Goal: Register for event/course

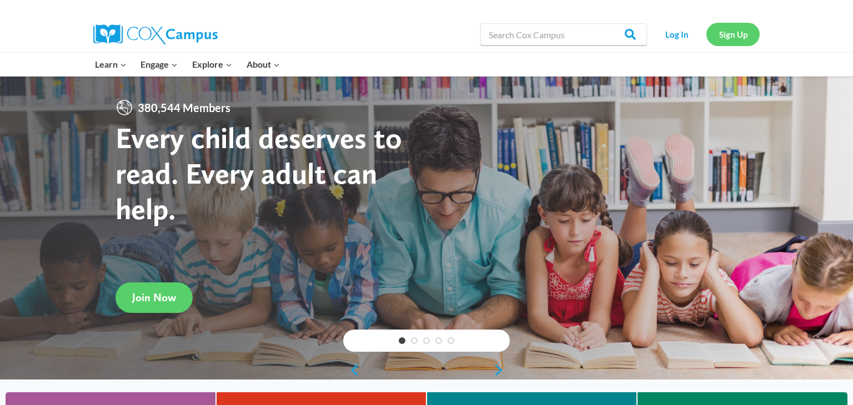
click at [729, 31] on link "Sign Up" at bounding box center [732, 34] width 53 height 23
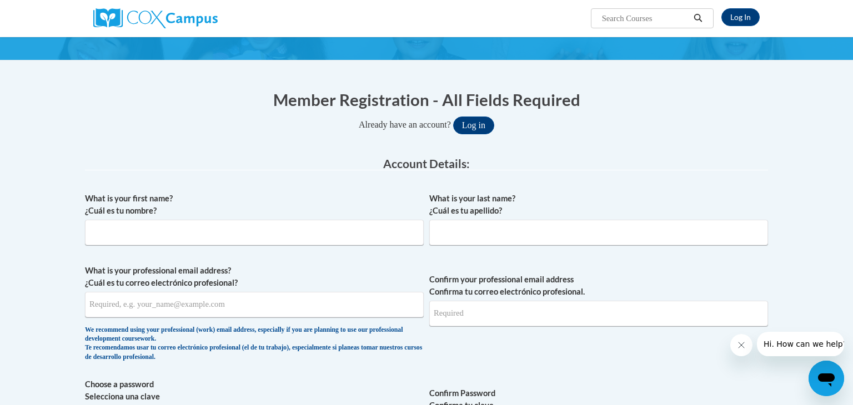
scroll to position [68, 0]
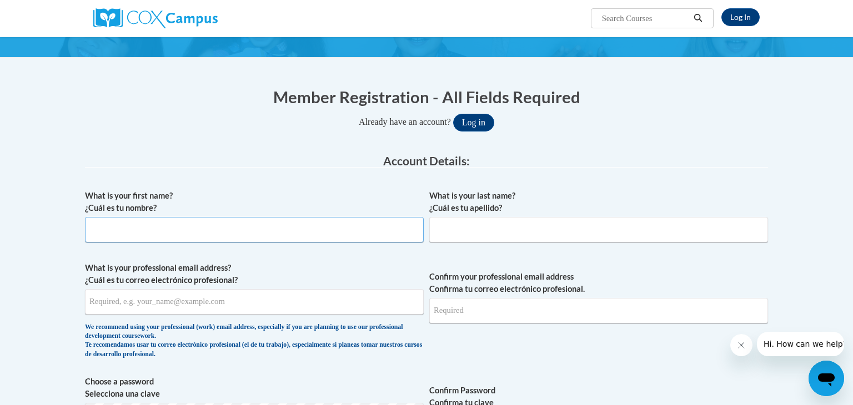
click at [225, 233] on input "What is your first name? ¿Cuál es tu nombre?" at bounding box center [254, 230] width 339 height 26
type input "Mary"
type input "Richter"
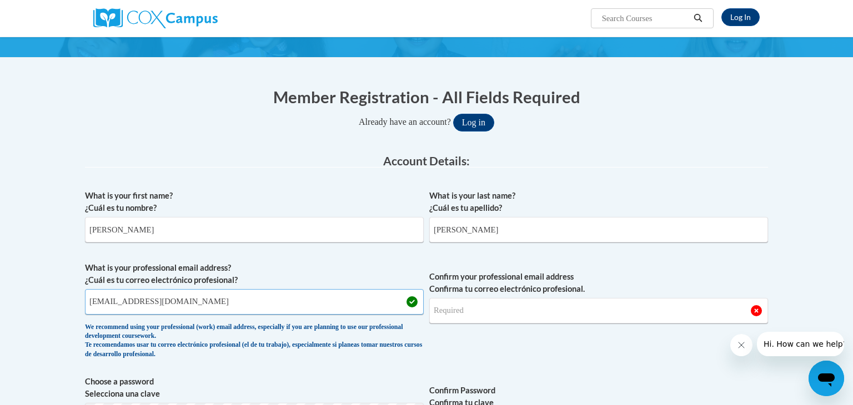
type input "richterm@fonddulac.k12.wi.us"
type input "r"
drag, startPoint x: 202, startPoint y: 306, endPoint x: 89, endPoint y: 309, distance: 113.3
click at [89, 309] on input "richterm@fonddulac.k12.wi.us" at bounding box center [254, 302] width 339 height 26
click at [453, 309] on input "Confirm your professional email address Confirma tu correo electrónico profesio…" at bounding box center [598, 311] width 339 height 26
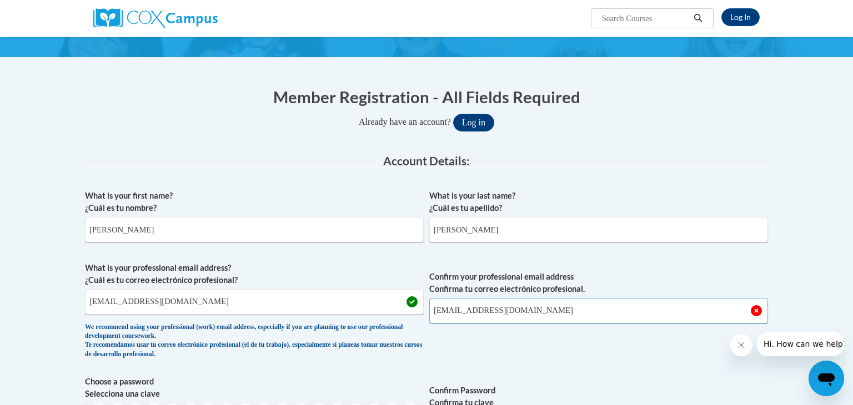
type input "richterm@fonddulac.k12.wi.us"
click at [581, 340] on span "Confirm your professional email address Confirma tu correo electrónico profesio…" at bounding box center [598, 313] width 339 height 103
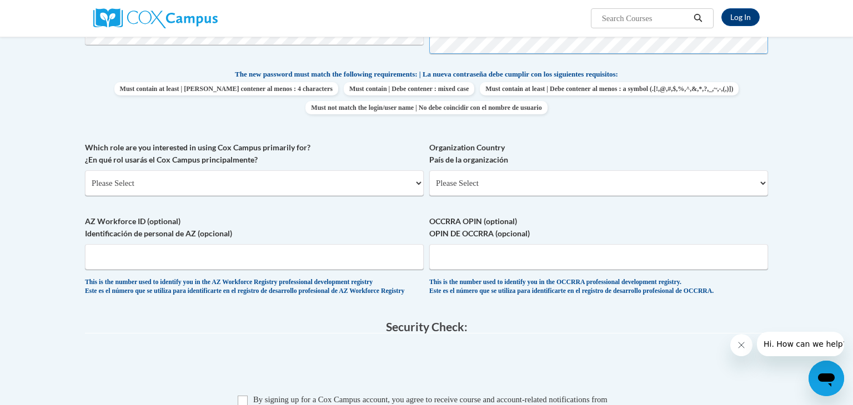
scroll to position [452, 0]
click at [416, 181] on select "Please Select College/University | Colegio/Universidad Community/Nonprofit Part…" at bounding box center [254, 183] width 339 height 26
select select "fbf2d438-af2f-41f8-98f1-81c410e29de3"
click at [85, 170] on select "Please Select College/University | Colegio/Universidad Community/Nonprofit Part…" at bounding box center [254, 183] width 339 height 26
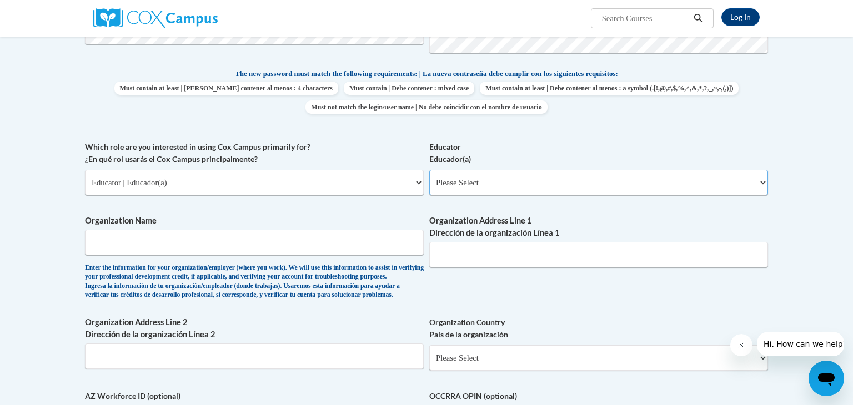
click at [764, 182] on select "Please Select Early Learning/Daycare Teacher/Family Home Care Provider | Maestr…" at bounding box center [598, 183] width 339 height 26
select select "8e40623d-54d0-45cd-9f92-5df65cd3f8cf"
click at [429, 170] on select "Please Select Early Learning/Daycare Teacher/Family Home Care Provider | Maestr…" at bounding box center [598, 183] width 339 height 26
click at [396, 252] on input "Organization Name" at bounding box center [254, 243] width 339 height 26
type input "Fonddulac"
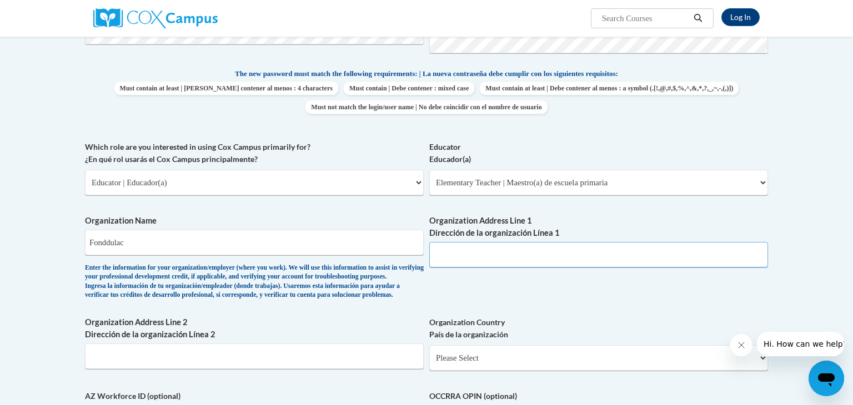
click at [505, 250] on input "Organization Address Line 1 Dirección de la organización Línea 1" at bounding box center [598, 255] width 339 height 26
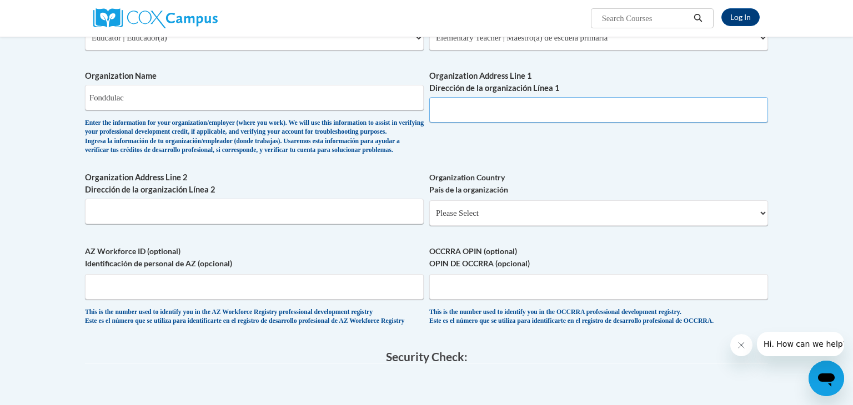
scroll to position [599, 0]
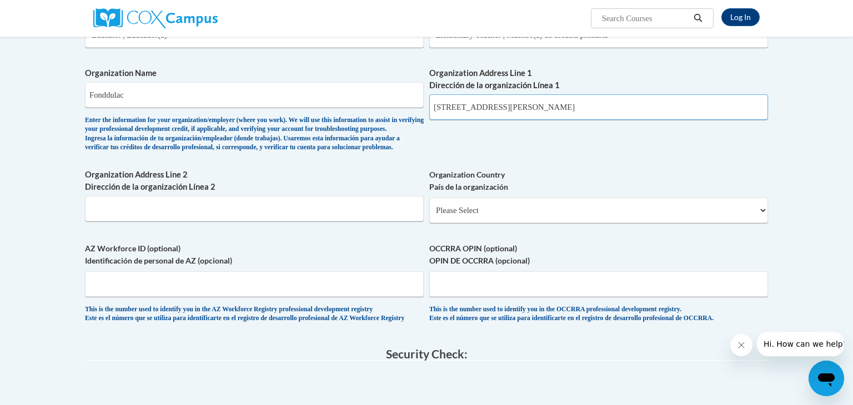
type input "109 E. Merril Street"
click at [764, 223] on select "Please Select United States | Estados Unidos Outside of the United States | Fue…" at bounding box center [598, 211] width 339 height 26
select select "ad49bcad-a171-4b2e-b99c-48b446064914"
click at [429, 216] on select "Please Select United States | Estados Unidos Outside of the United States | Fue…" at bounding box center [598, 211] width 339 height 26
select select
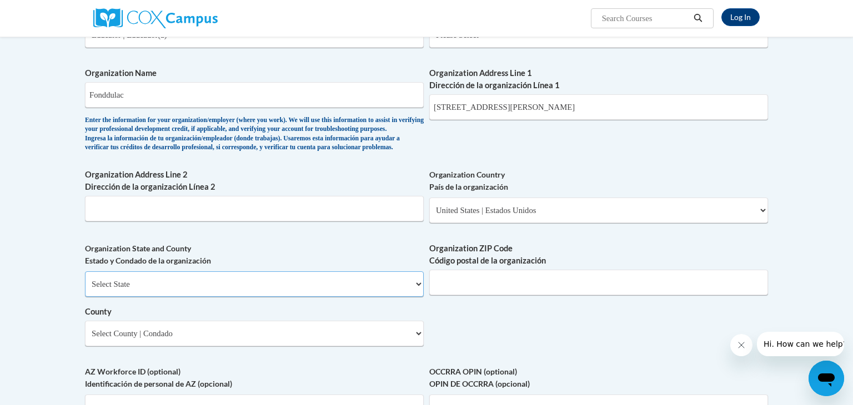
click at [419, 297] on select "Select State Alabama Alaska Arizona Arkansas California Colorado Connecticut De…" at bounding box center [254, 284] width 339 height 26
select select "Wisconsin"
click at [85, 290] on select "Select State Alabama Alaska Arizona Arkansas California Colorado Connecticut De…" at bounding box center [254, 284] width 339 height 26
click at [567, 295] on input "Organization ZIP Code Código postal de la organización" at bounding box center [598, 283] width 339 height 26
type input "54935"
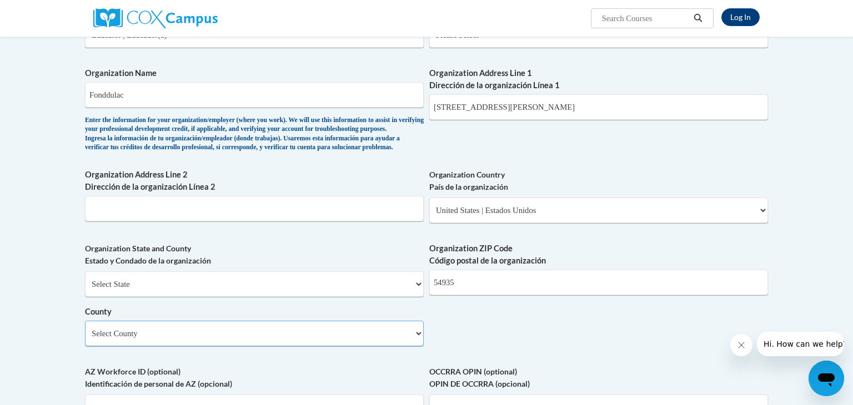
click at [420, 346] on select "Select County Adams Ashland Barron Bayfield Brown Buffalo Burnett Calumet Chipp…" at bounding box center [254, 334] width 339 height 26
select select "Fond du Lac"
click at [85, 339] on select "Select County Adams Ashland Barron Bayfield Brown Buffalo Burnett Calumet Chipp…" at bounding box center [254, 334] width 339 height 26
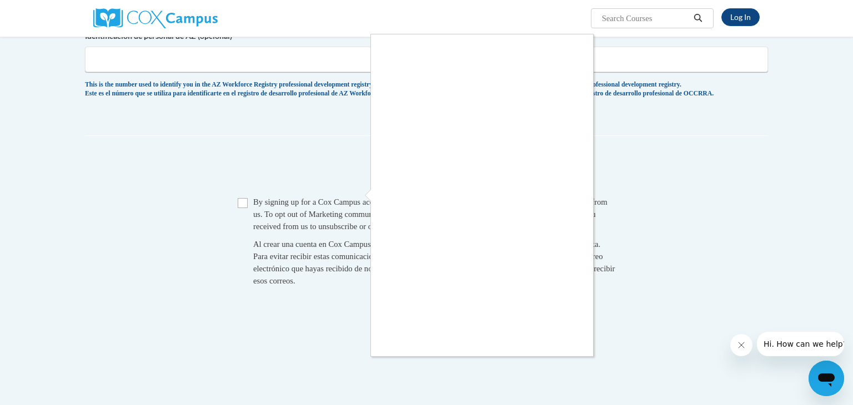
scroll to position [950, 0]
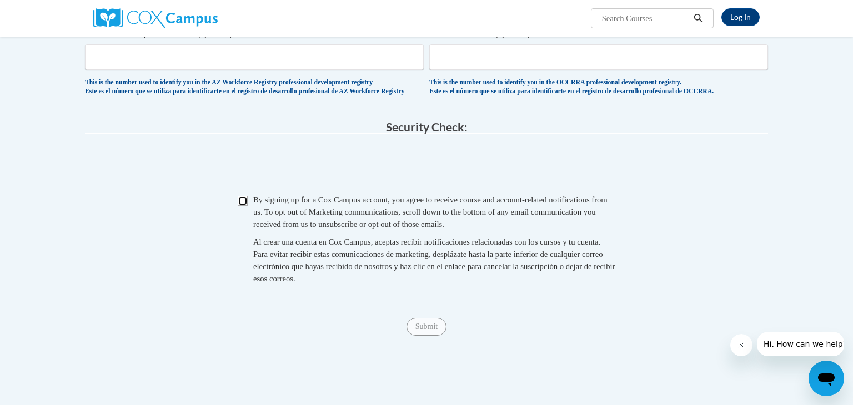
click at [243, 206] on input "Checkbox" at bounding box center [243, 201] width 10 height 10
checkbox input "true"
click at [438, 336] on input "Submit" at bounding box center [426, 327] width 40 height 18
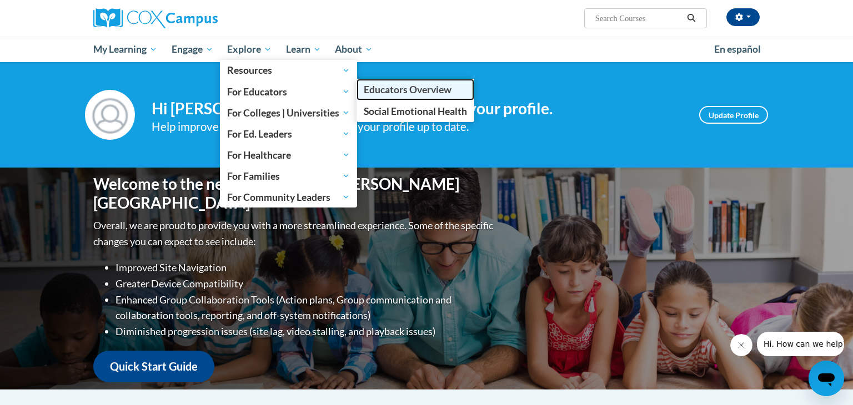
click at [396, 88] on span "Educators Overview" at bounding box center [408, 90] width 88 height 12
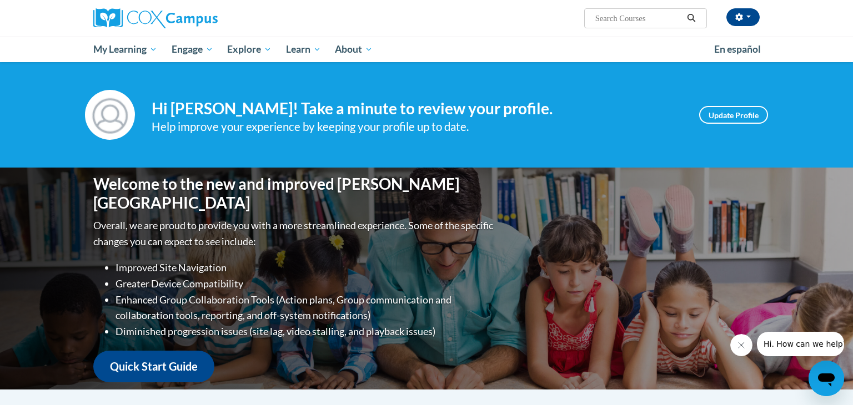
click at [613, 22] on input "Search..." at bounding box center [638, 18] width 89 height 13
type input "early literacy"
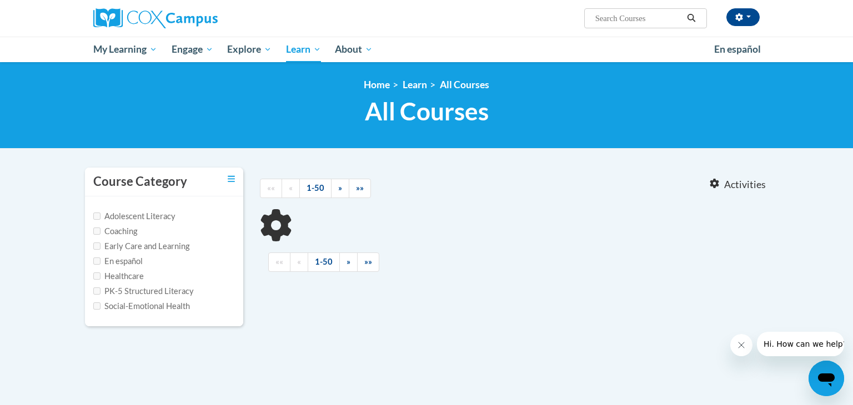
type input "early literacy"
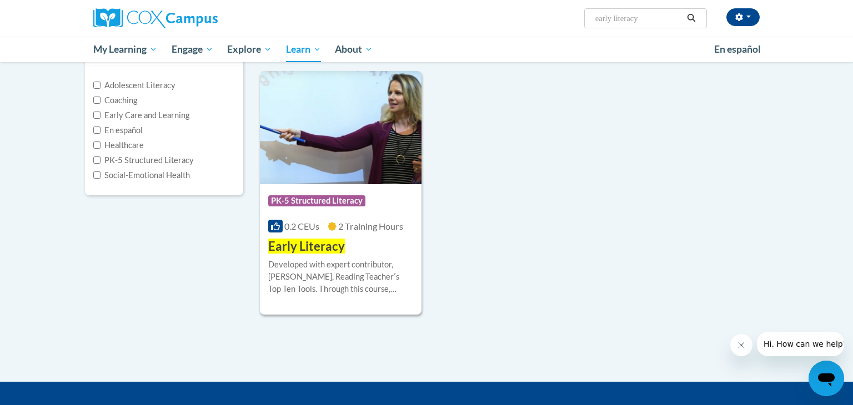
scroll to position [135, 0]
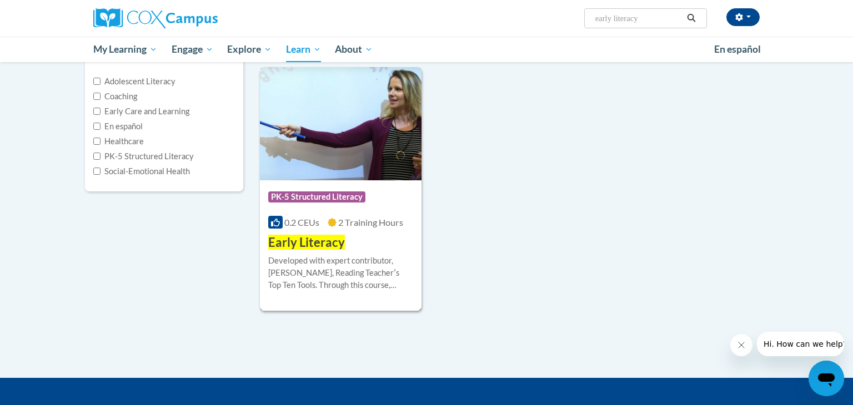
click at [325, 249] on span "Early Literacy" at bounding box center [306, 242] width 77 height 15
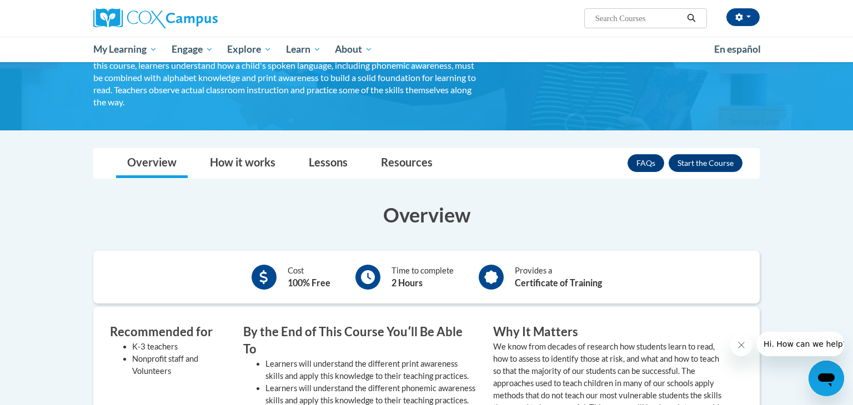
scroll to position [93, 0]
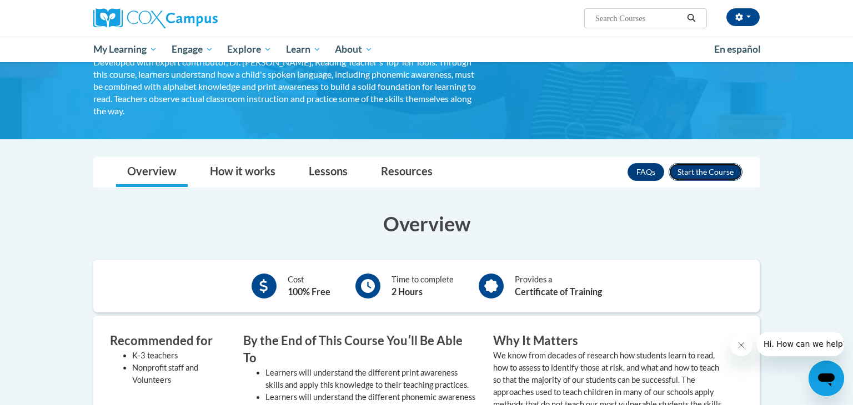
click at [710, 168] on button "Enroll" at bounding box center [705, 172] width 74 height 18
